Goal: Navigation & Orientation: Go to known website

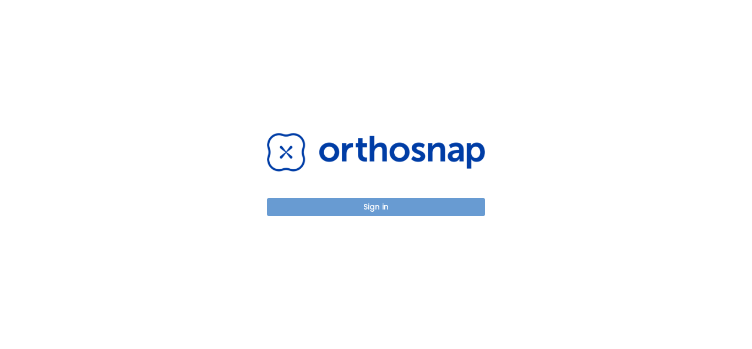
click at [387, 204] on button "Sign in" at bounding box center [376, 207] width 218 height 18
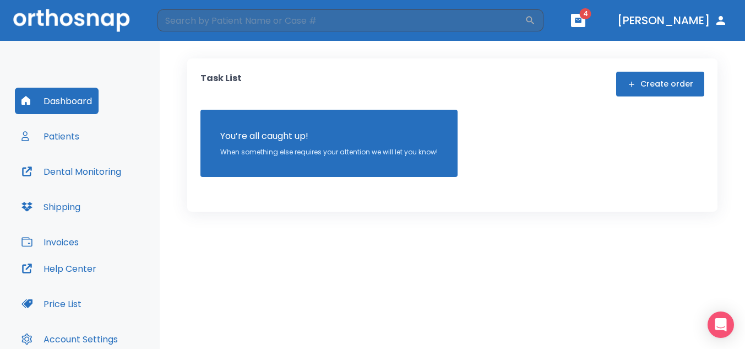
click at [592, 15] on span "4" at bounding box center [586, 13] width 12 height 11
click at [582, 19] on icon "button" at bounding box center [578, 20] width 7 height 5
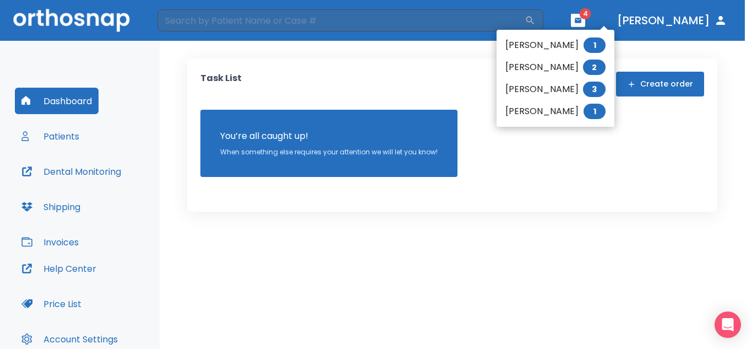
click at [616, 19] on div at bounding box center [376, 174] width 752 height 349
